Goal: Task Accomplishment & Management: Manage account settings

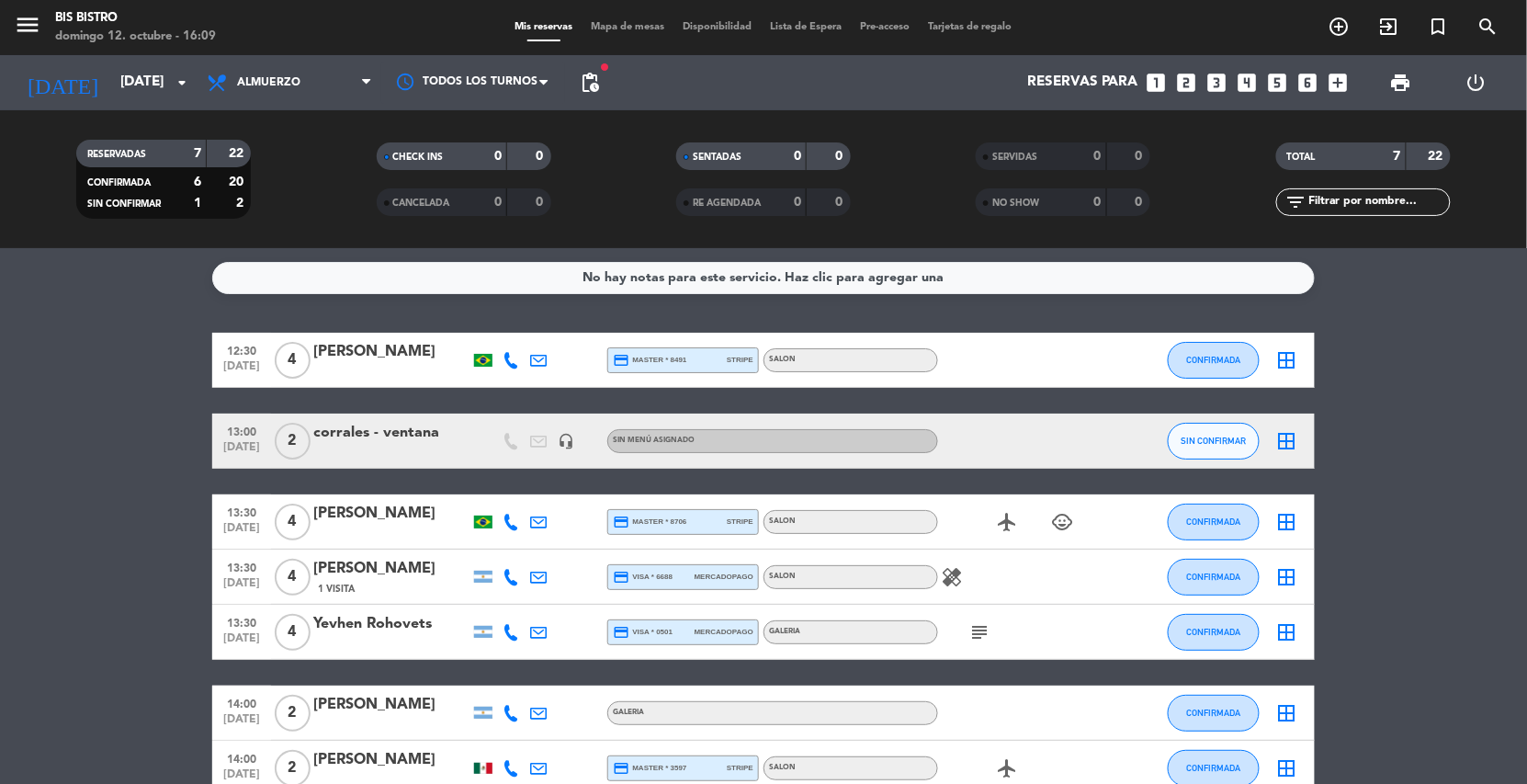
scroll to position [102, 0]
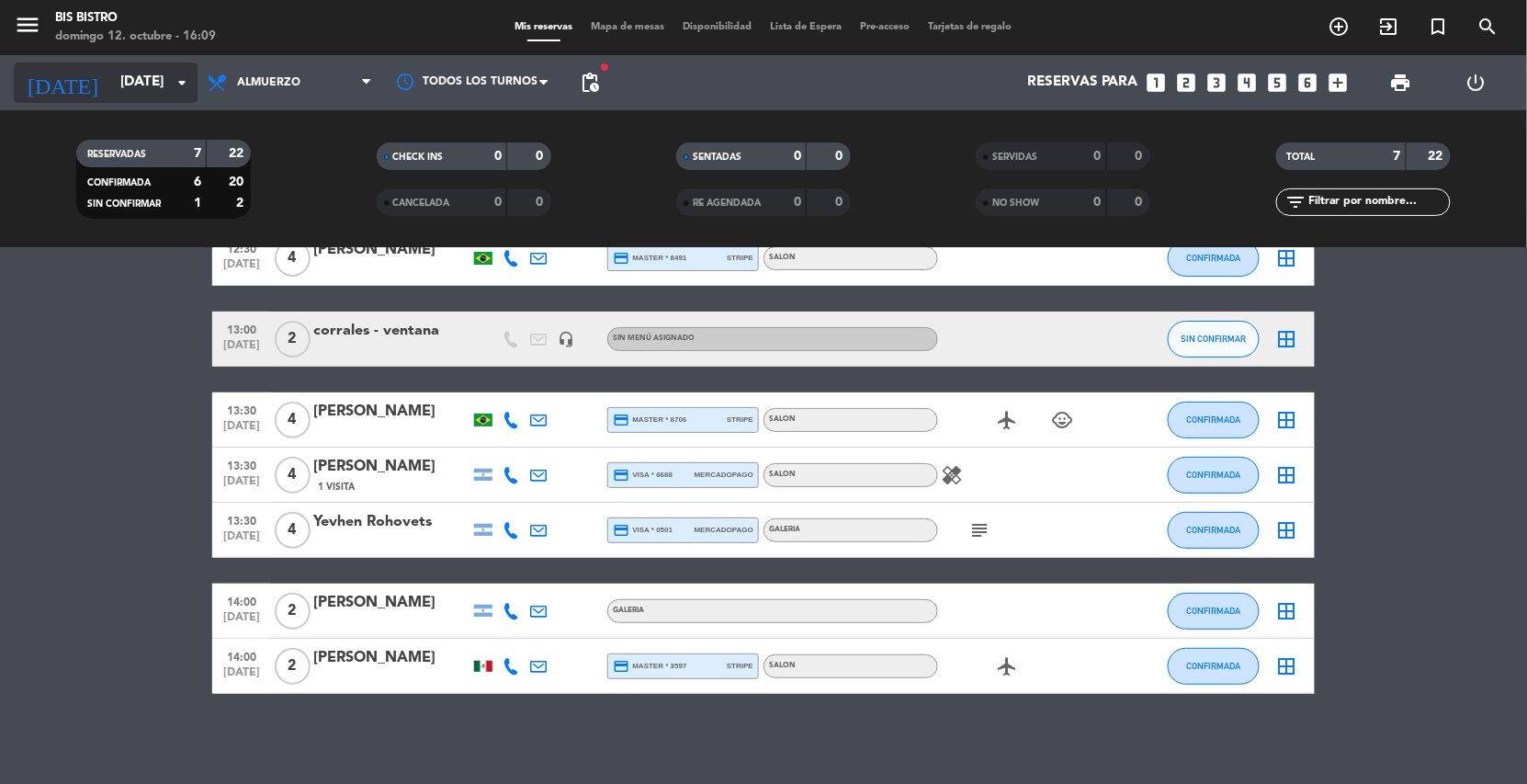
click at [147, 71] on input "[DATE]" at bounding box center [202, 82] width 183 height 34
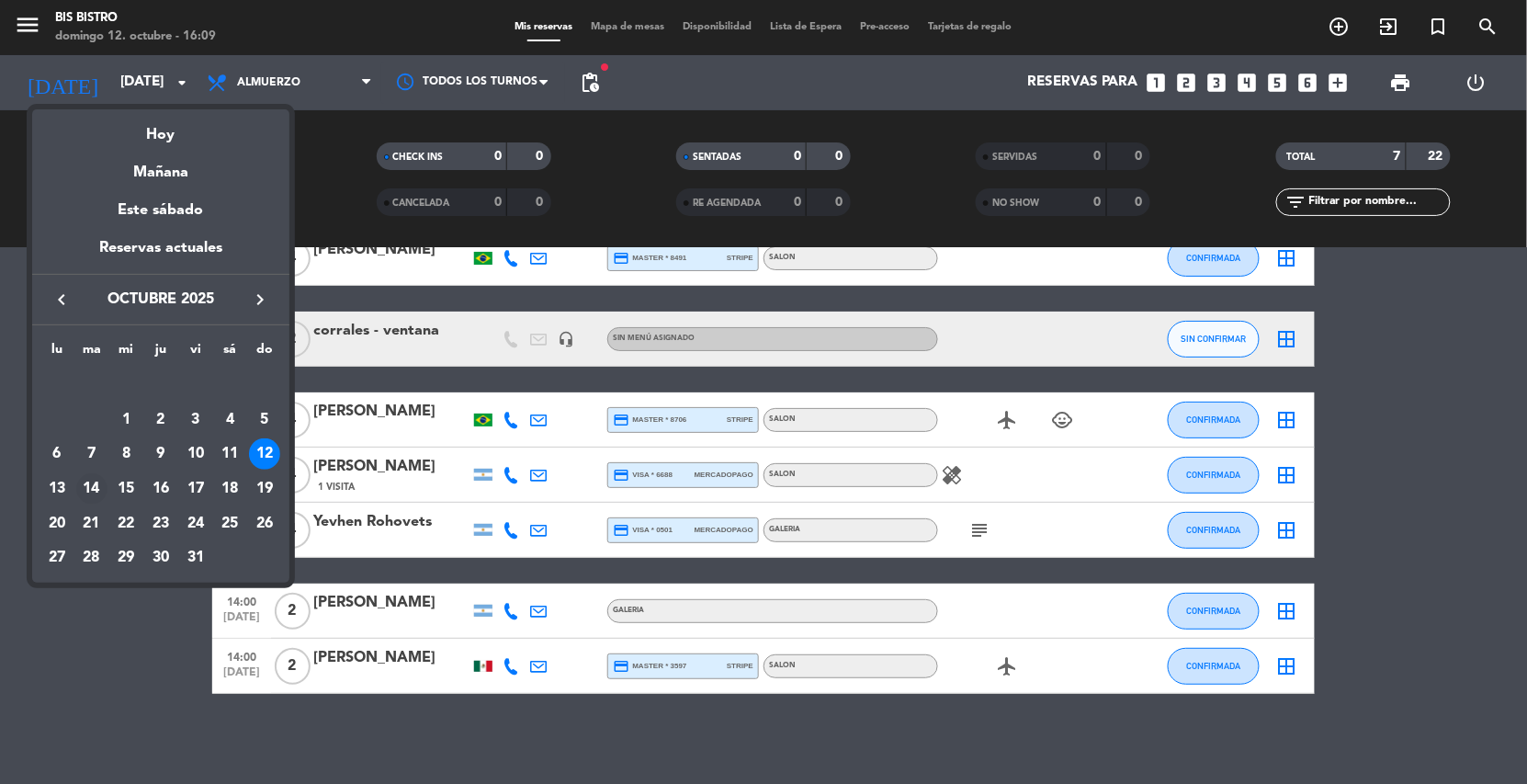
click at [101, 488] on div "14" at bounding box center [92, 488] width 32 height 32
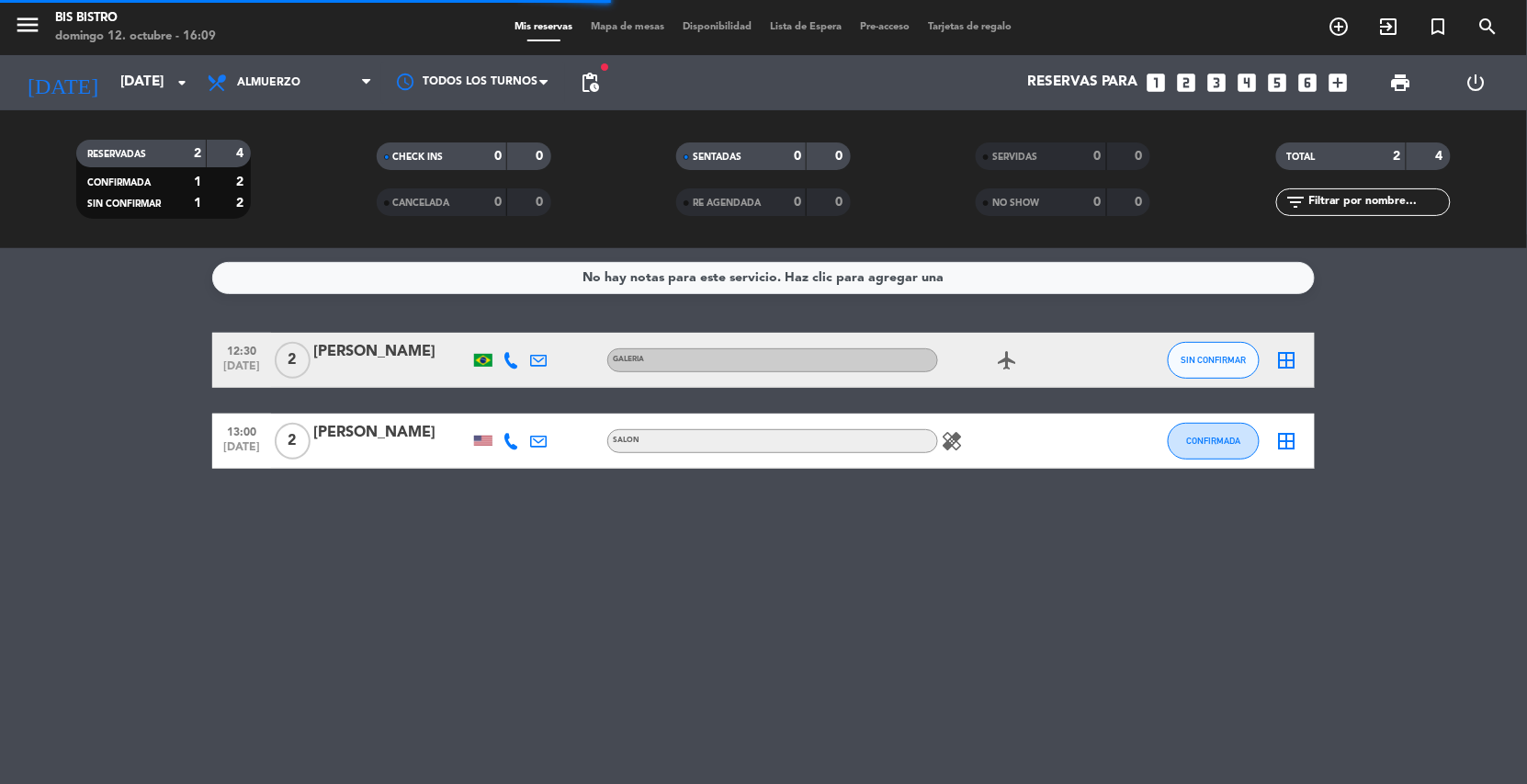
scroll to position [0, 0]
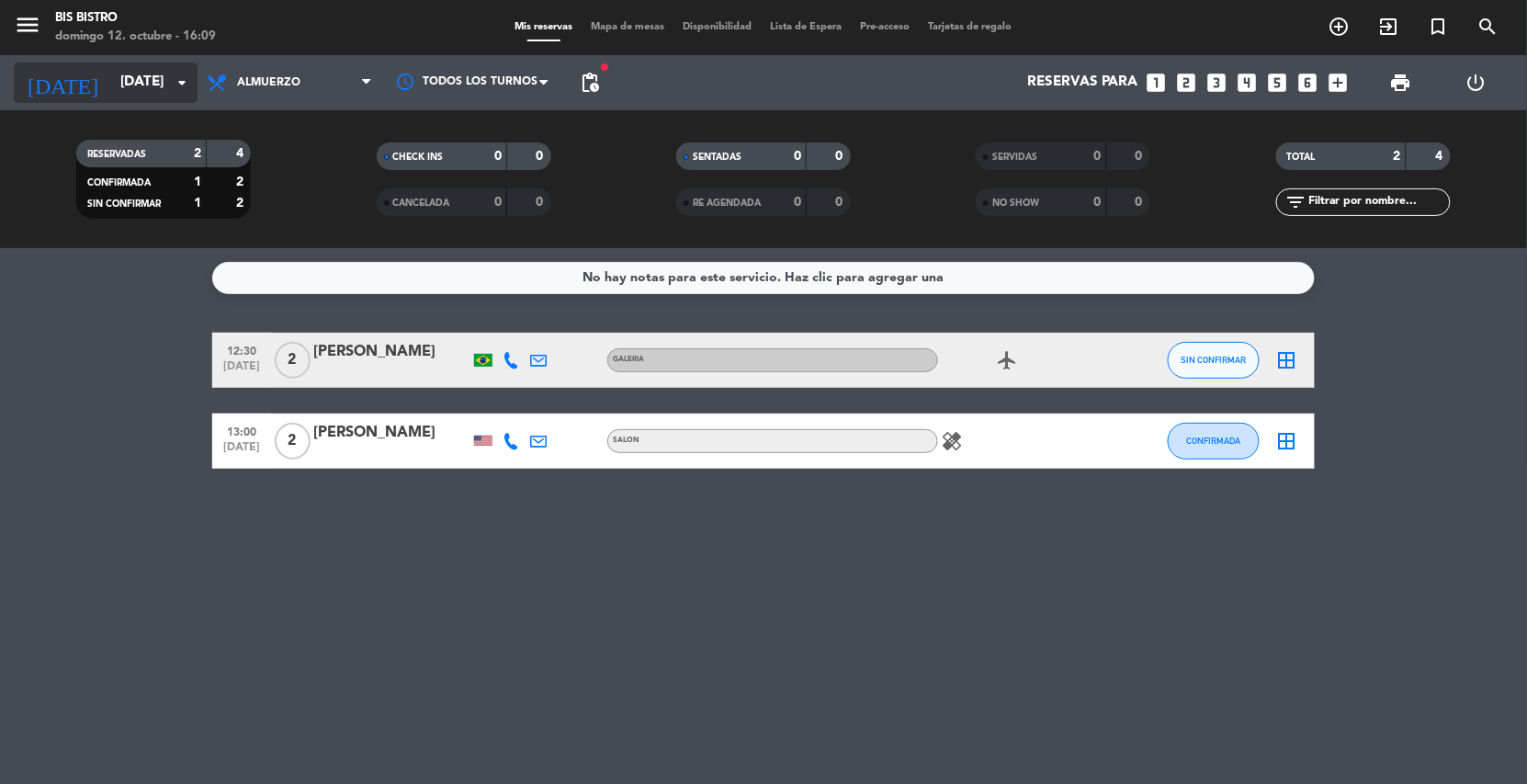
click at [171, 98] on input "[DATE]" at bounding box center [202, 82] width 183 height 34
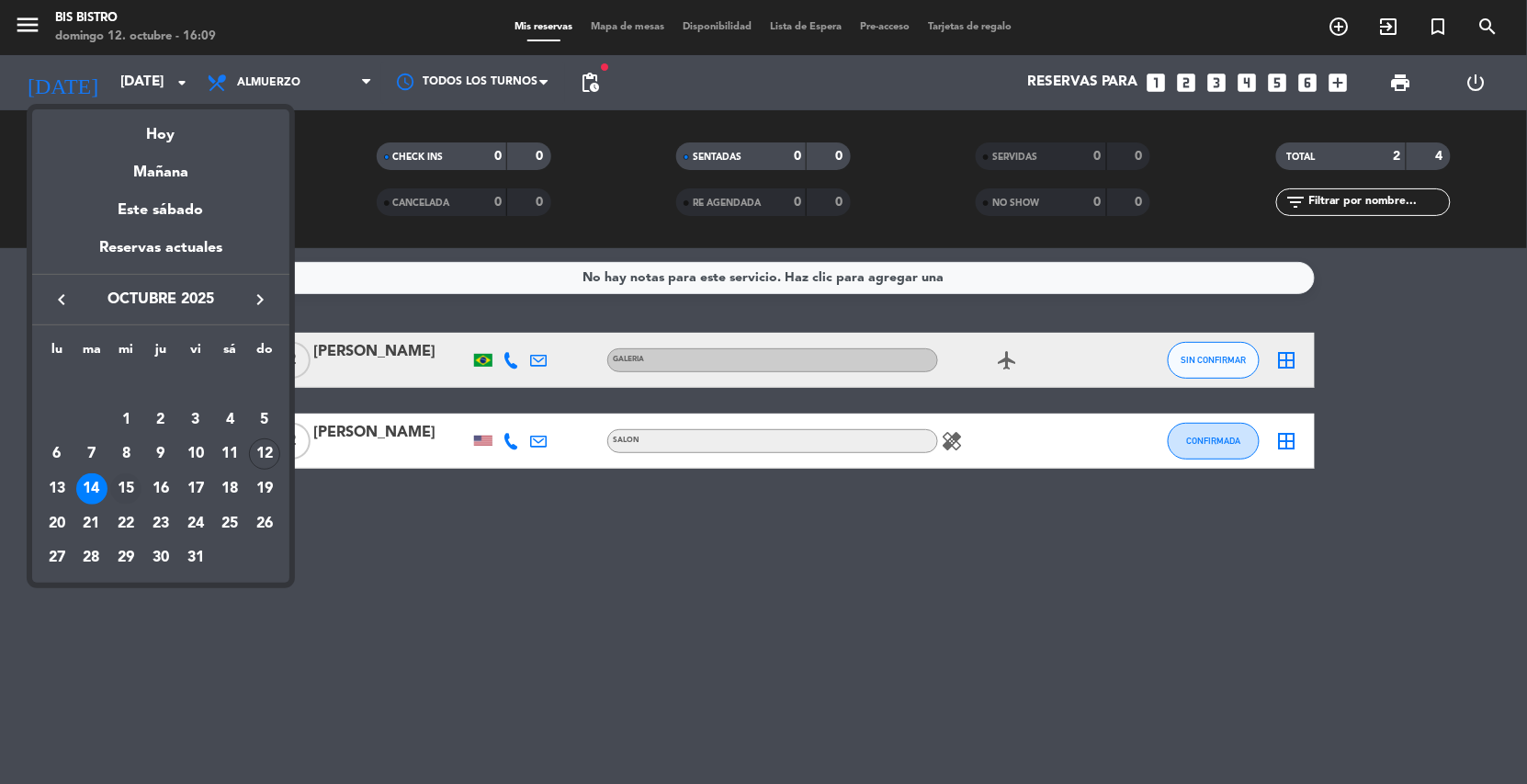
click at [120, 483] on div "15" at bounding box center [126, 488] width 32 height 32
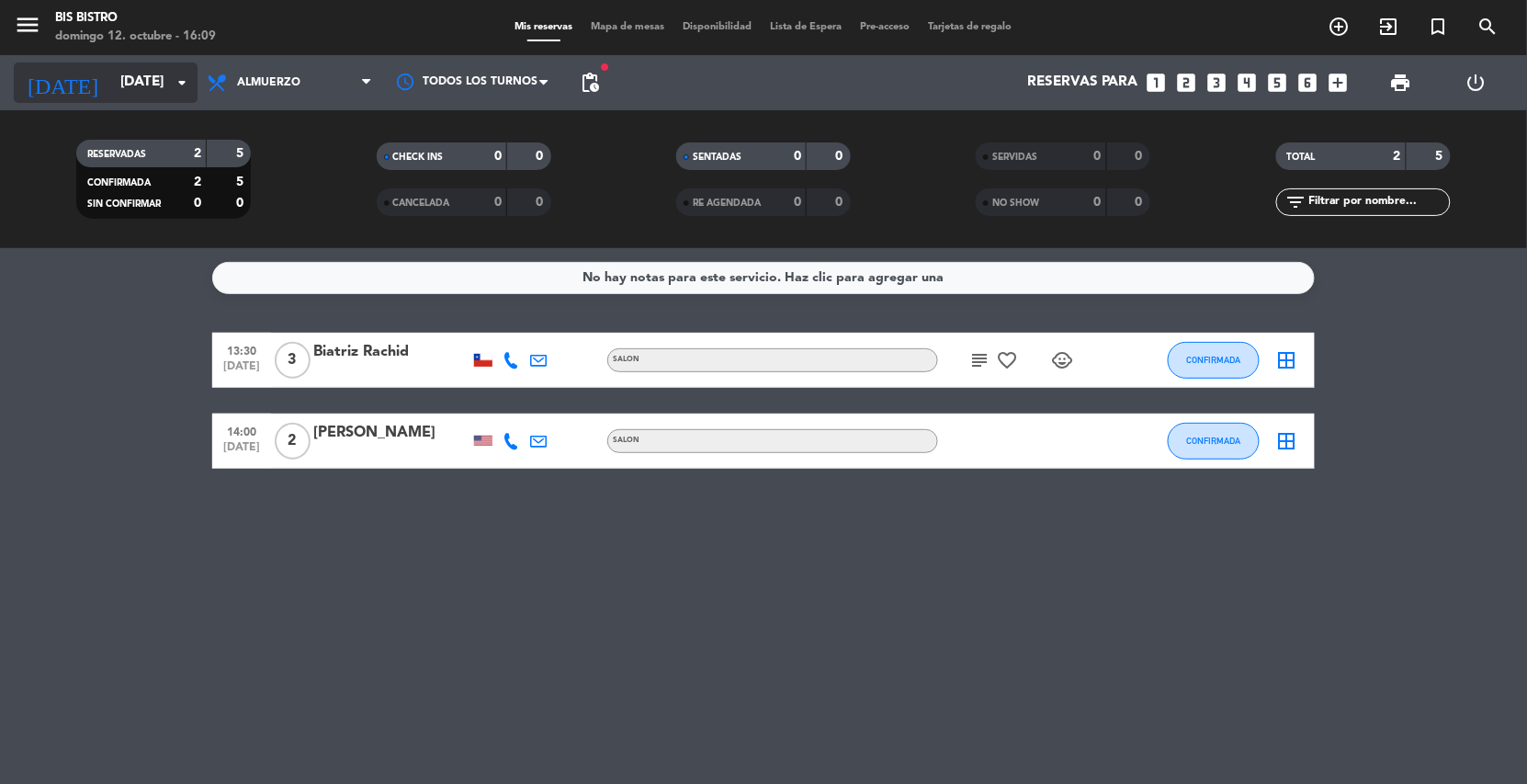
click at [130, 73] on input "[DATE]" at bounding box center [202, 82] width 183 height 34
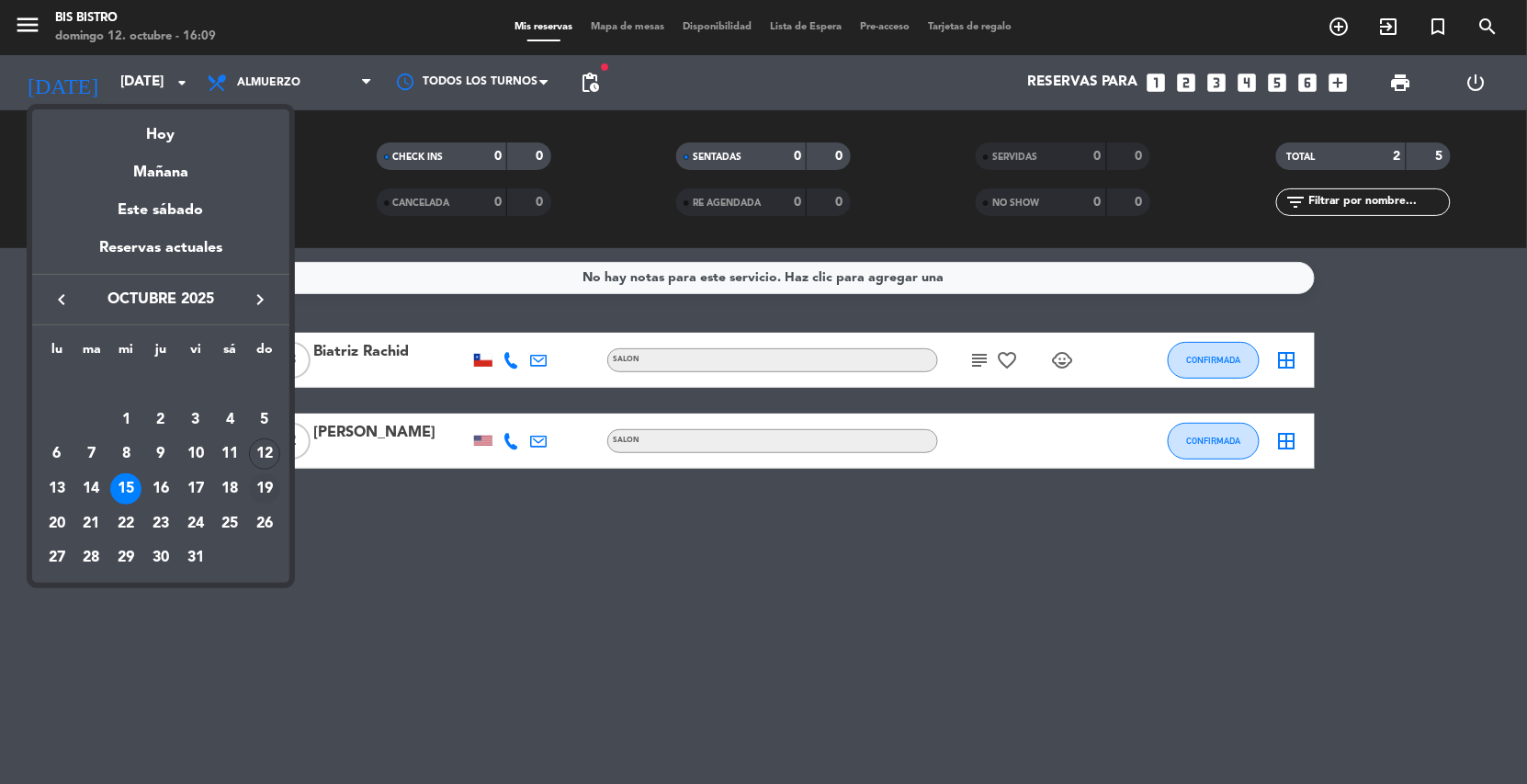
click at [260, 487] on div "19" at bounding box center [265, 488] width 32 height 32
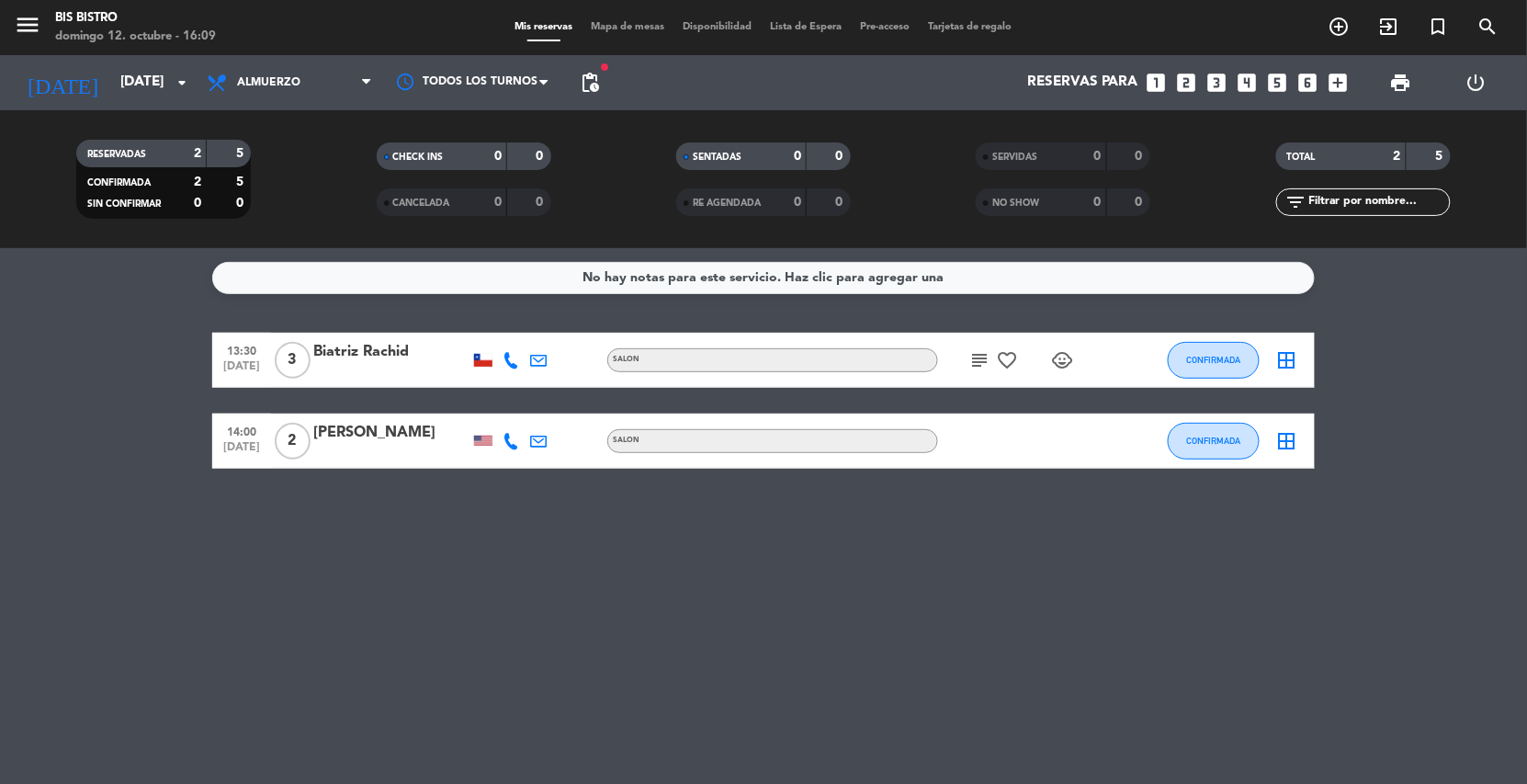
type input "[DATE]"
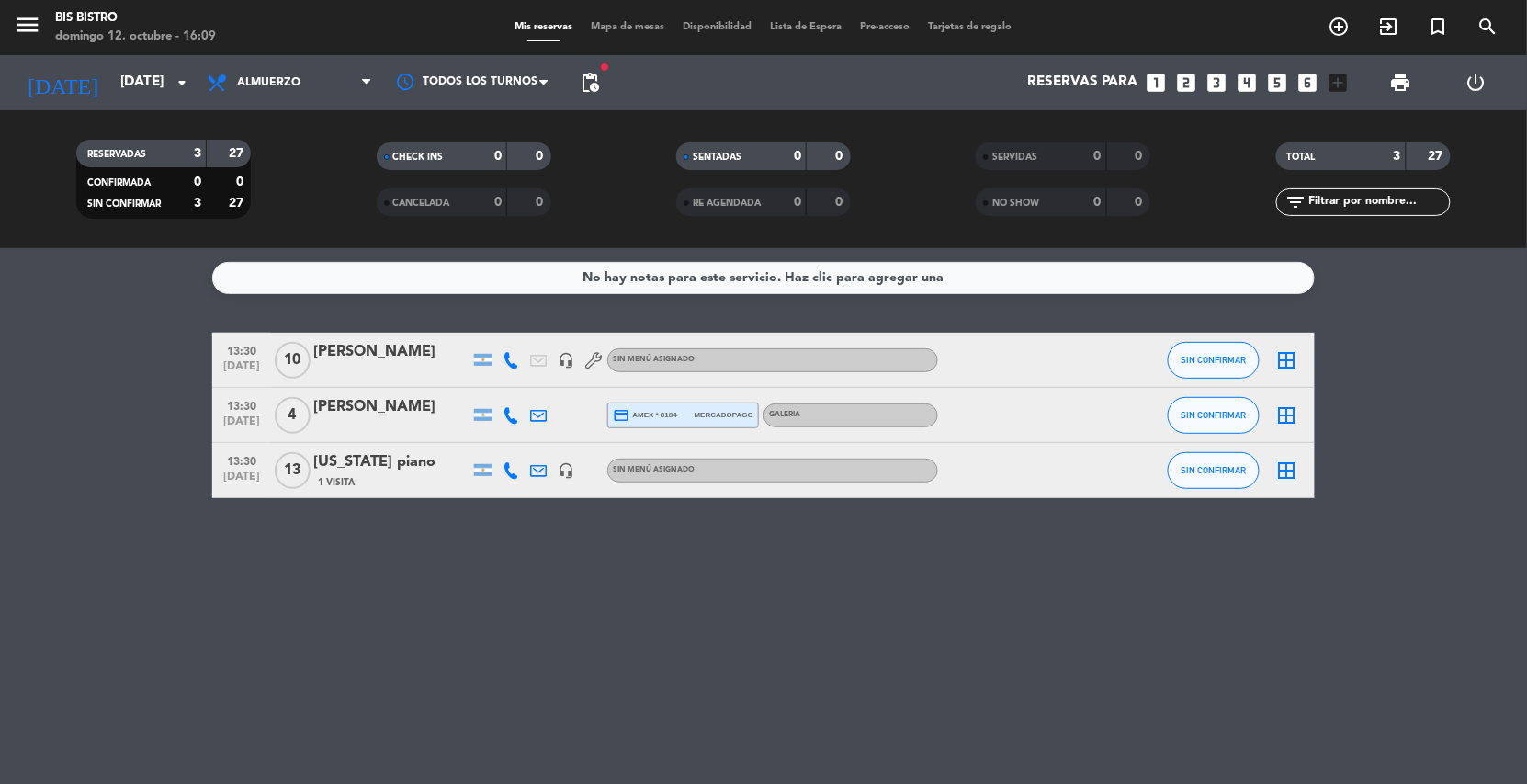
click at [600, 91] on span "pending_actions" at bounding box center [589, 82] width 36 height 36
click at [590, 85] on span "pending_actions" at bounding box center [590, 83] width 22 height 22
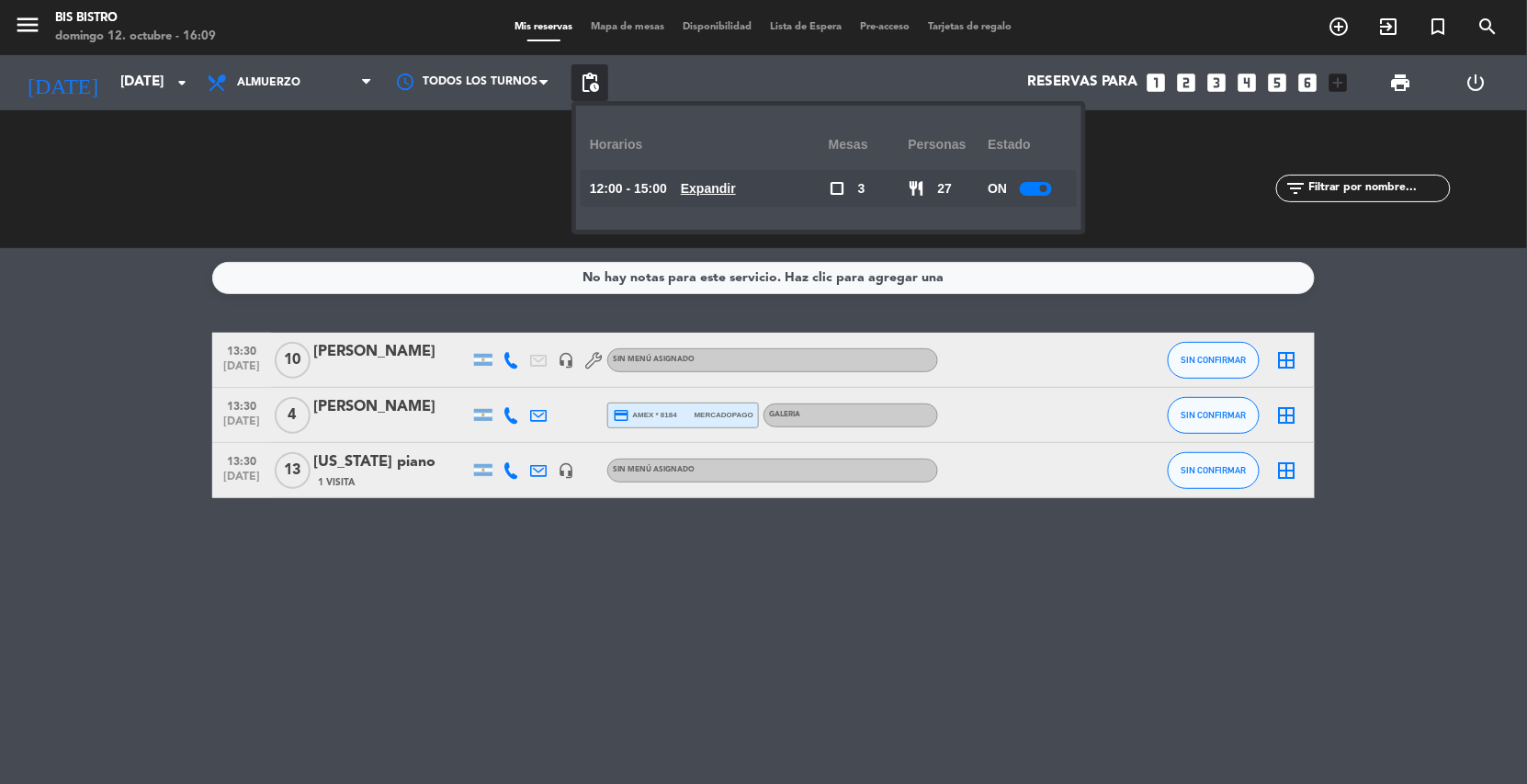
click at [733, 186] on u "Expandir" at bounding box center [708, 188] width 55 height 15
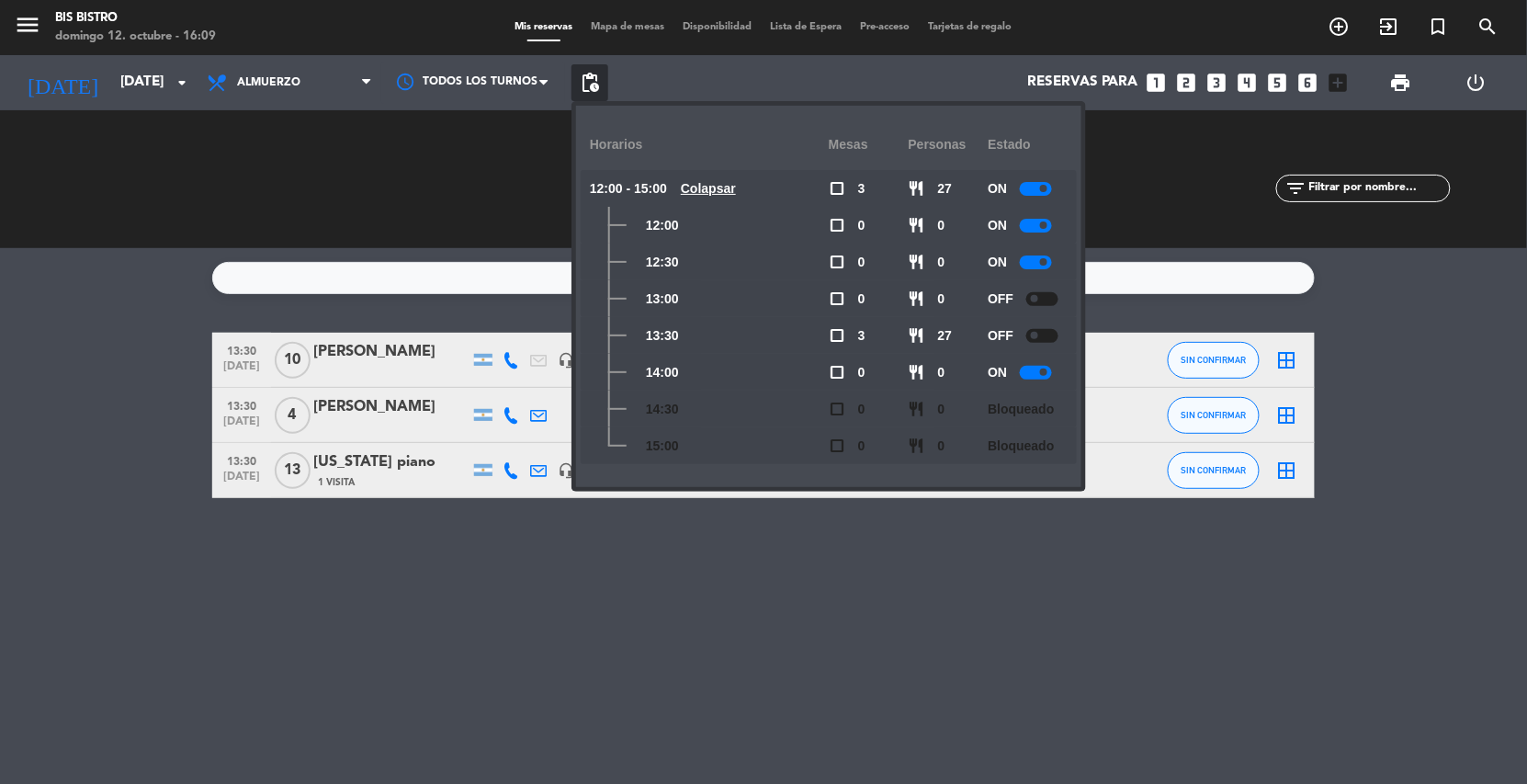
click at [1048, 330] on div at bounding box center [1042, 336] width 32 height 14
click at [1049, 222] on div at bounding box center [1036, 226] width 32 height 14
click at [1052, 371] on div at bounding box center [1036, 372] width 32 height 14
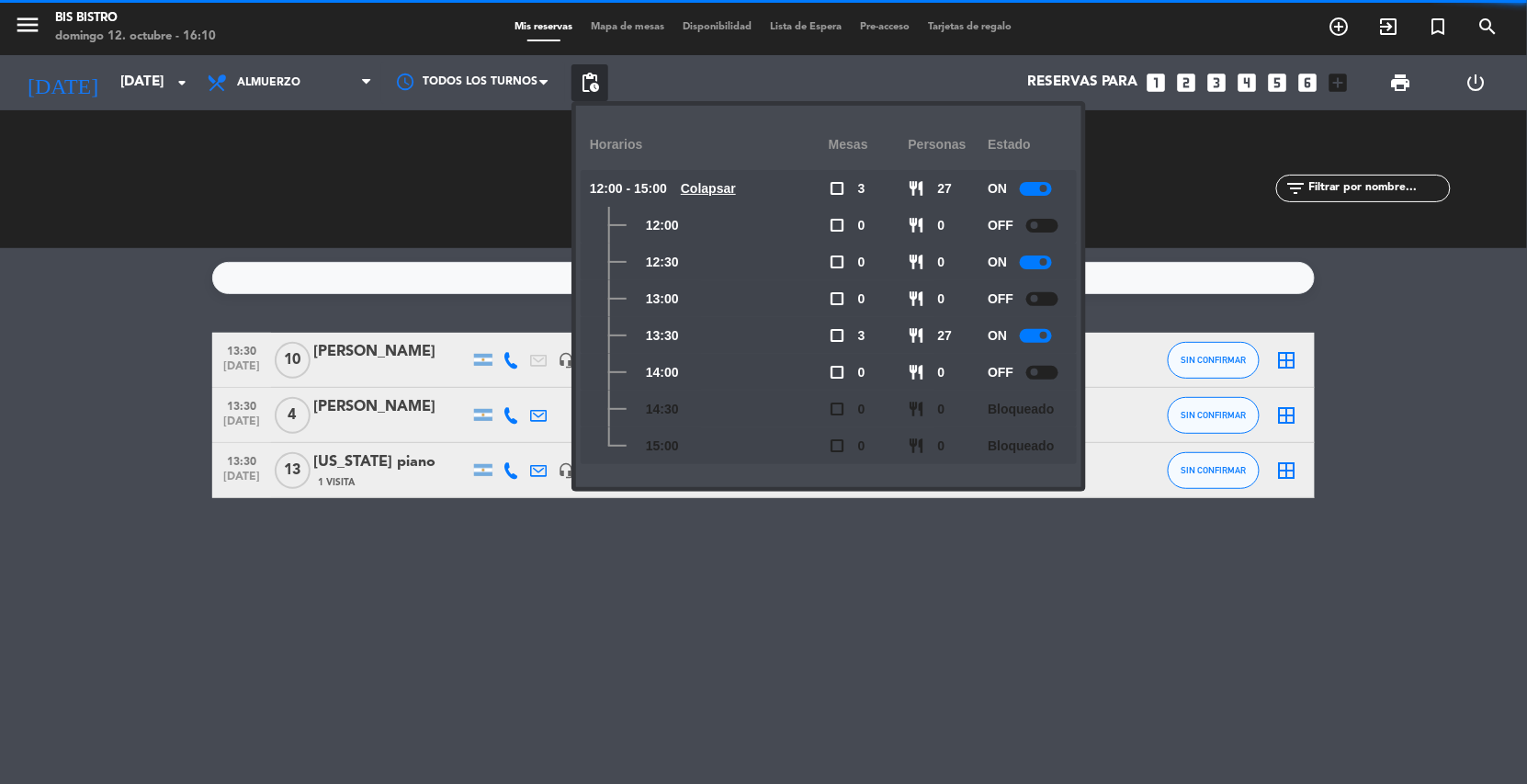
click at [1037, 300] on span at bounding box center [1035, 298] width 7 height 7
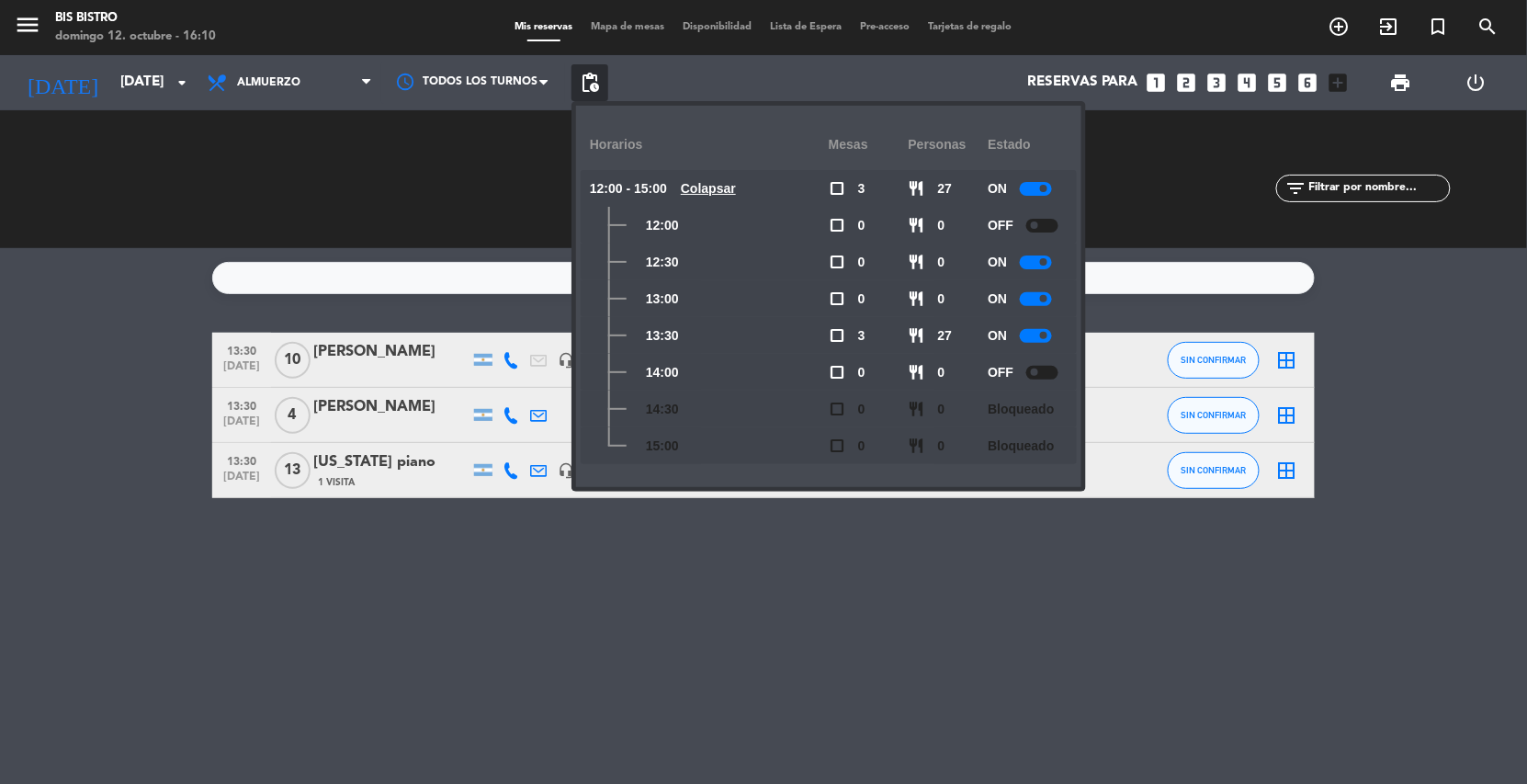
click at [575, 85] on span "pending_actions" at bounding box center [589, 82] width 36 height 36
